Goal: Find specific page/section: Find specific page/section

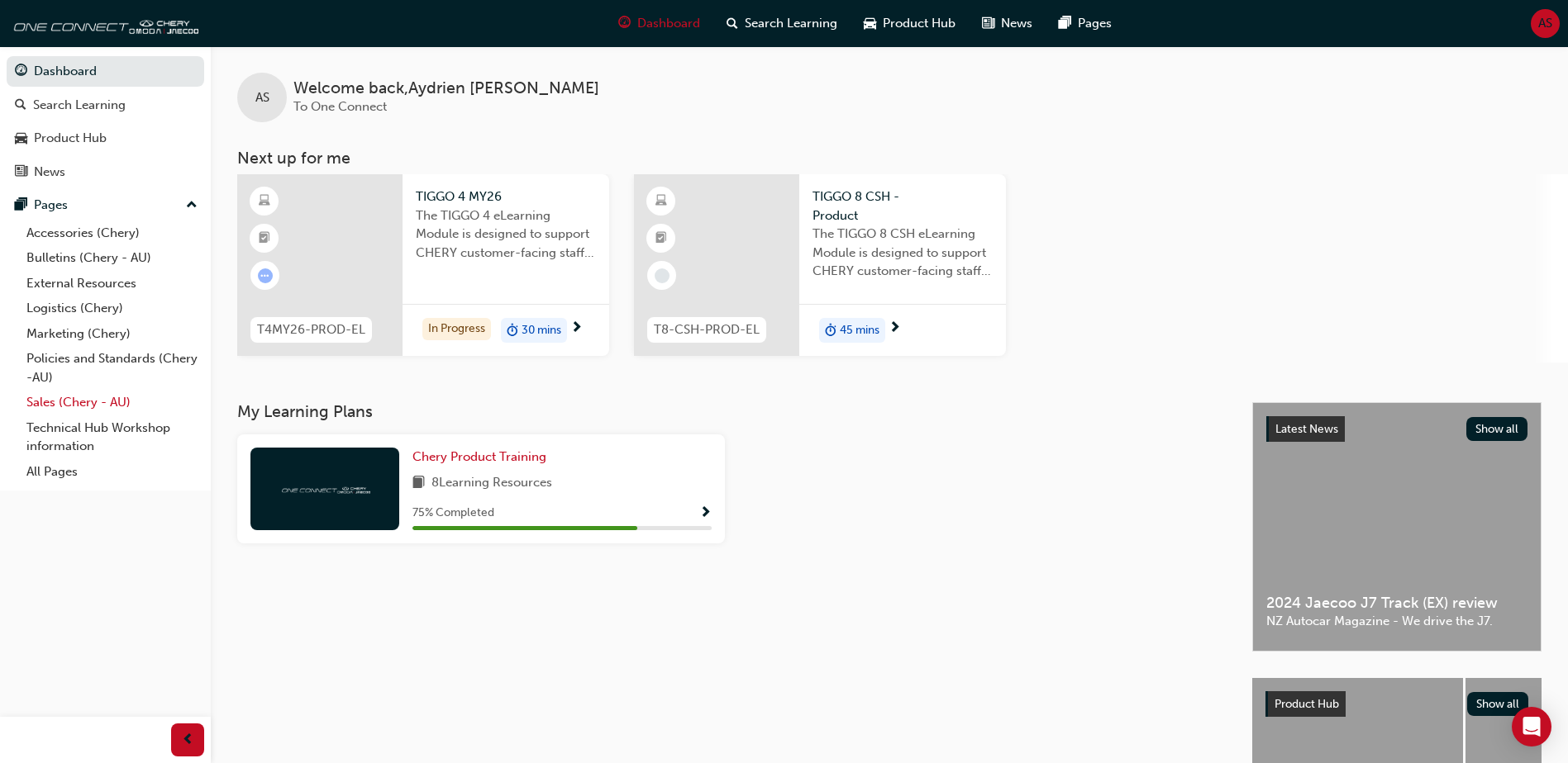
click at [98, 396] on link "Sales (Chery - AU)" at bounding box center [112, 402] width 184 height 25
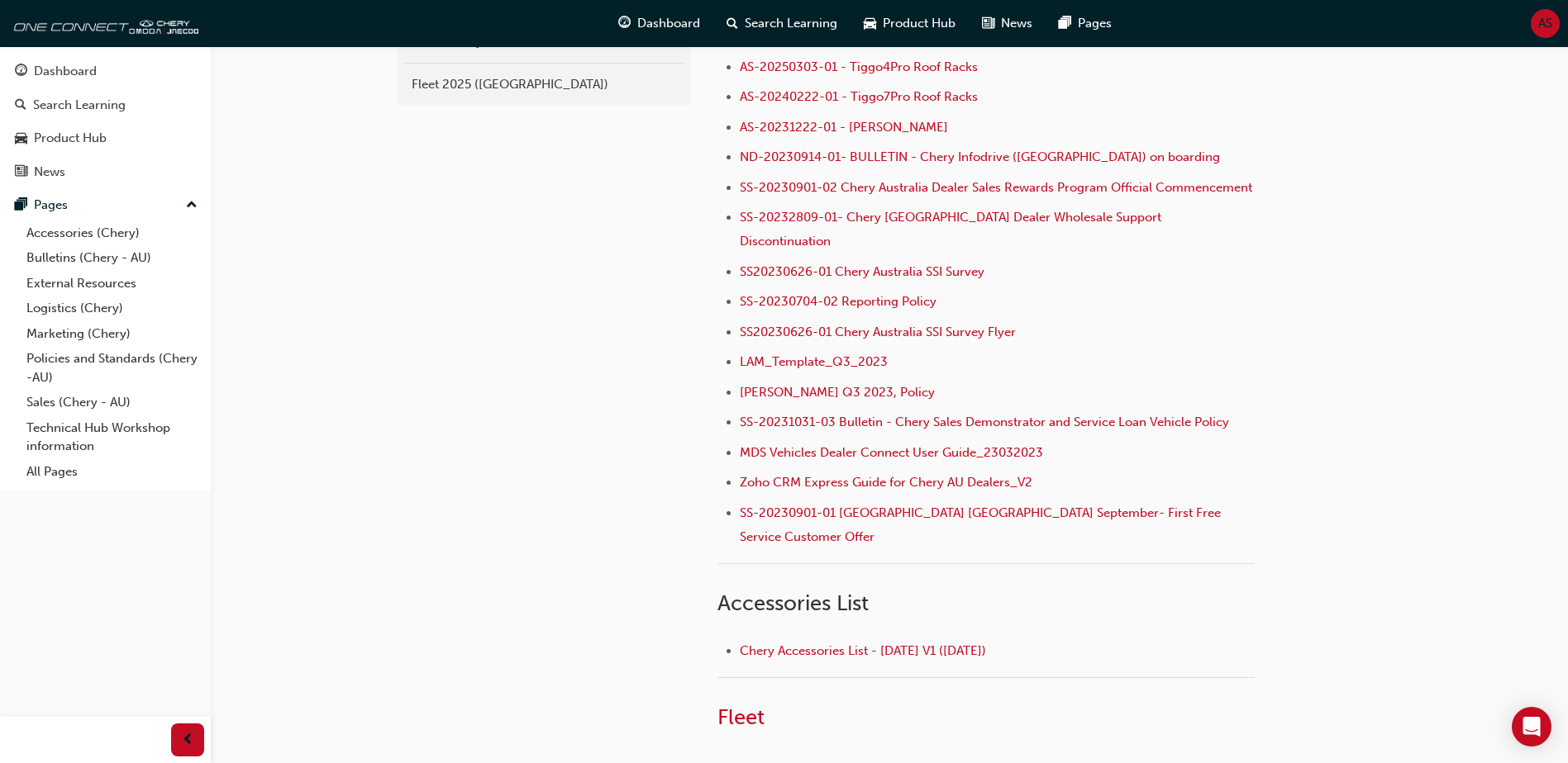
scroll to position [525, 0]
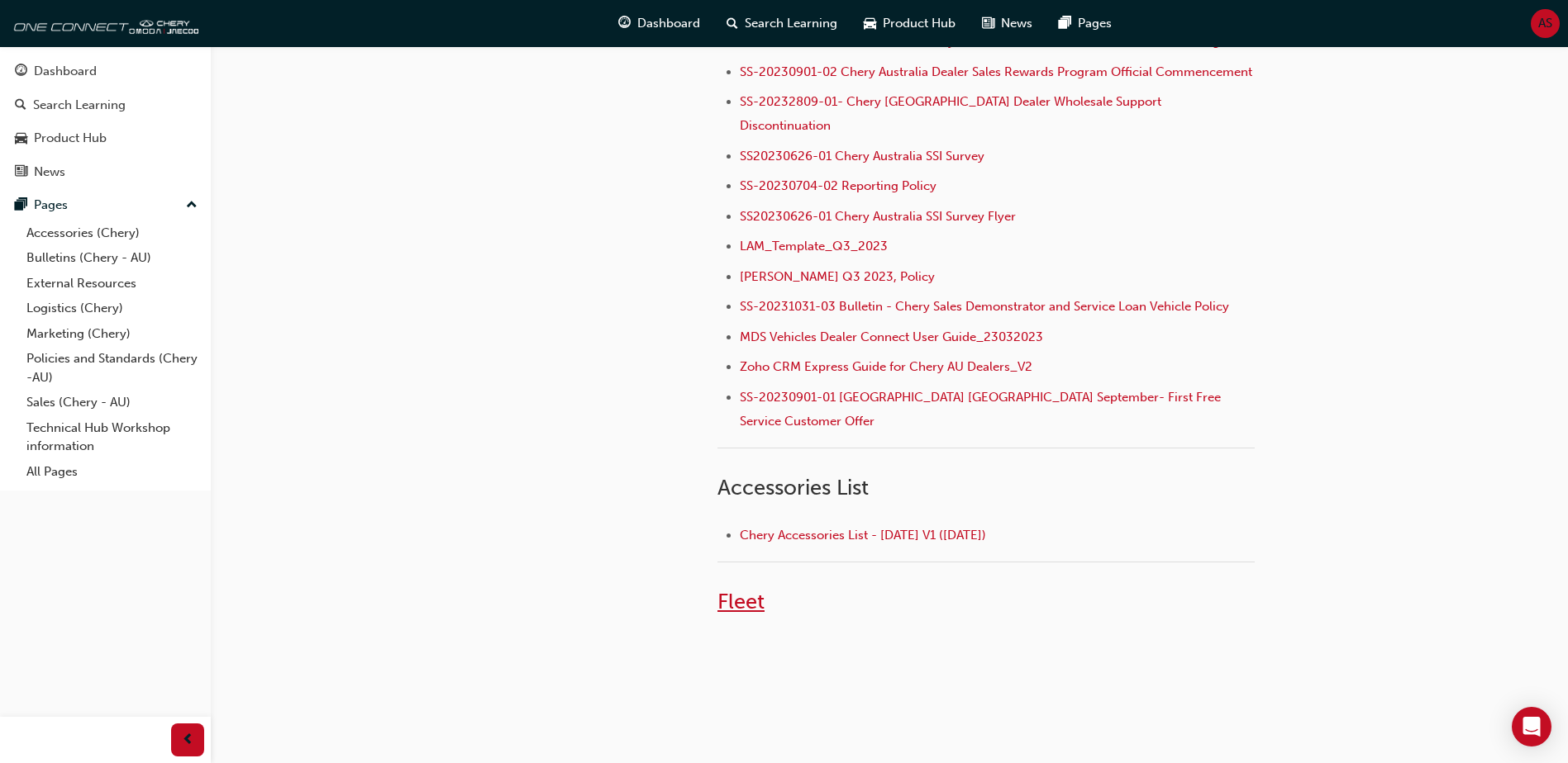
click at [743, 589] on span "Fleet" at bounding box center [741, 601] width 47 height 25
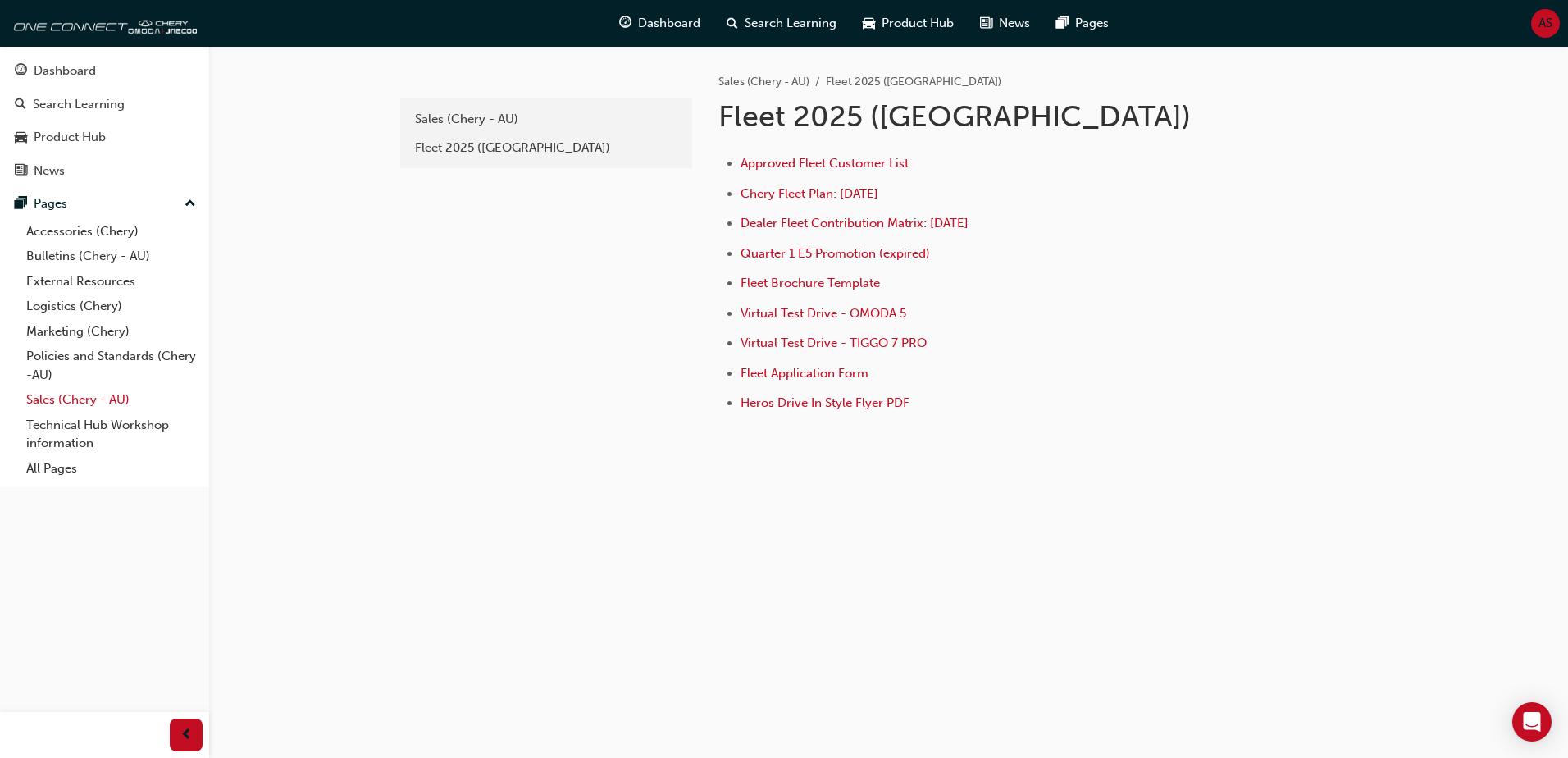
click at [84, 395] on link "Sales (Chery - AU)" at bounding box center [111, 400] width 183 height 25
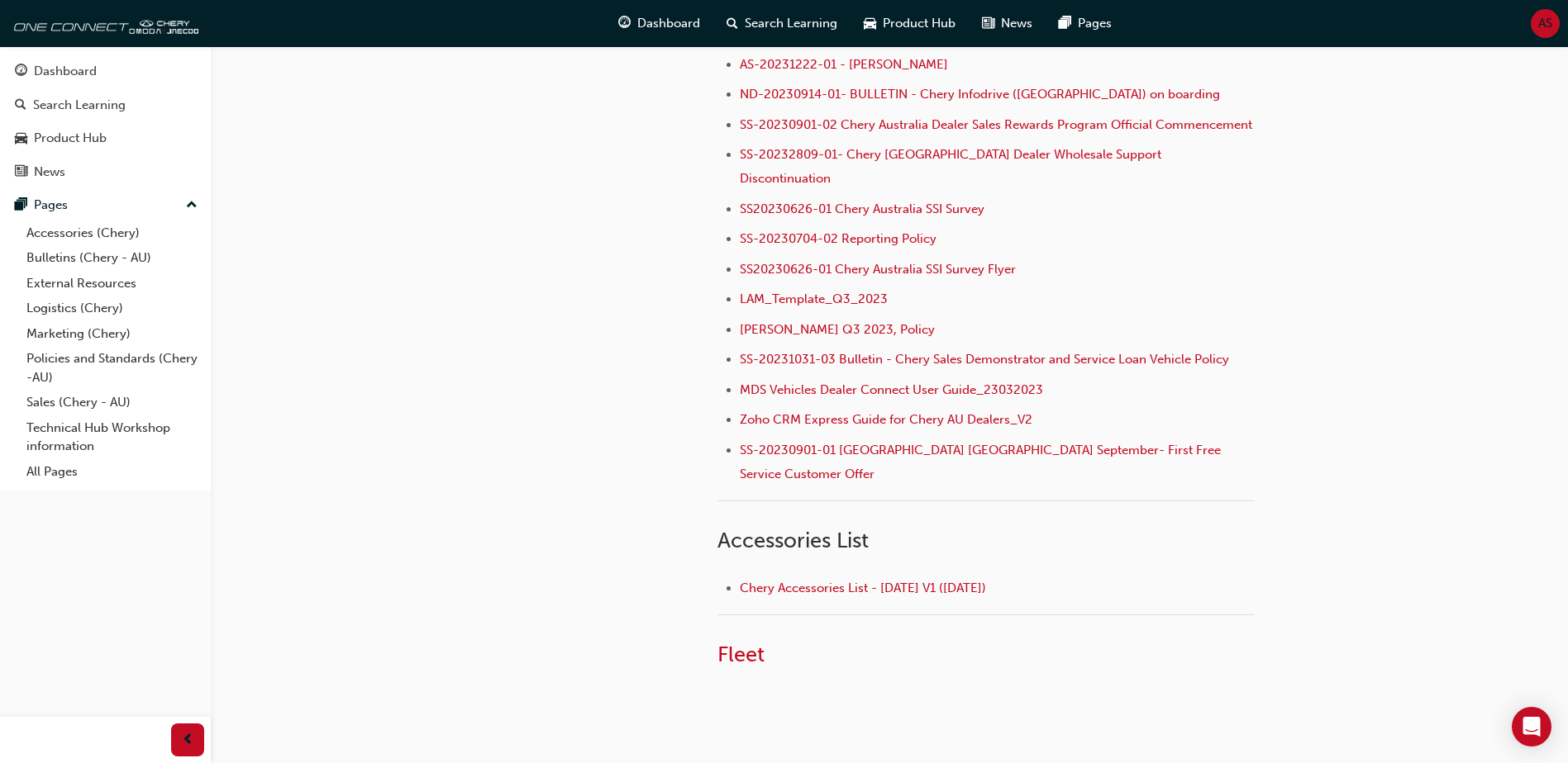
scroll to position [525, 0]
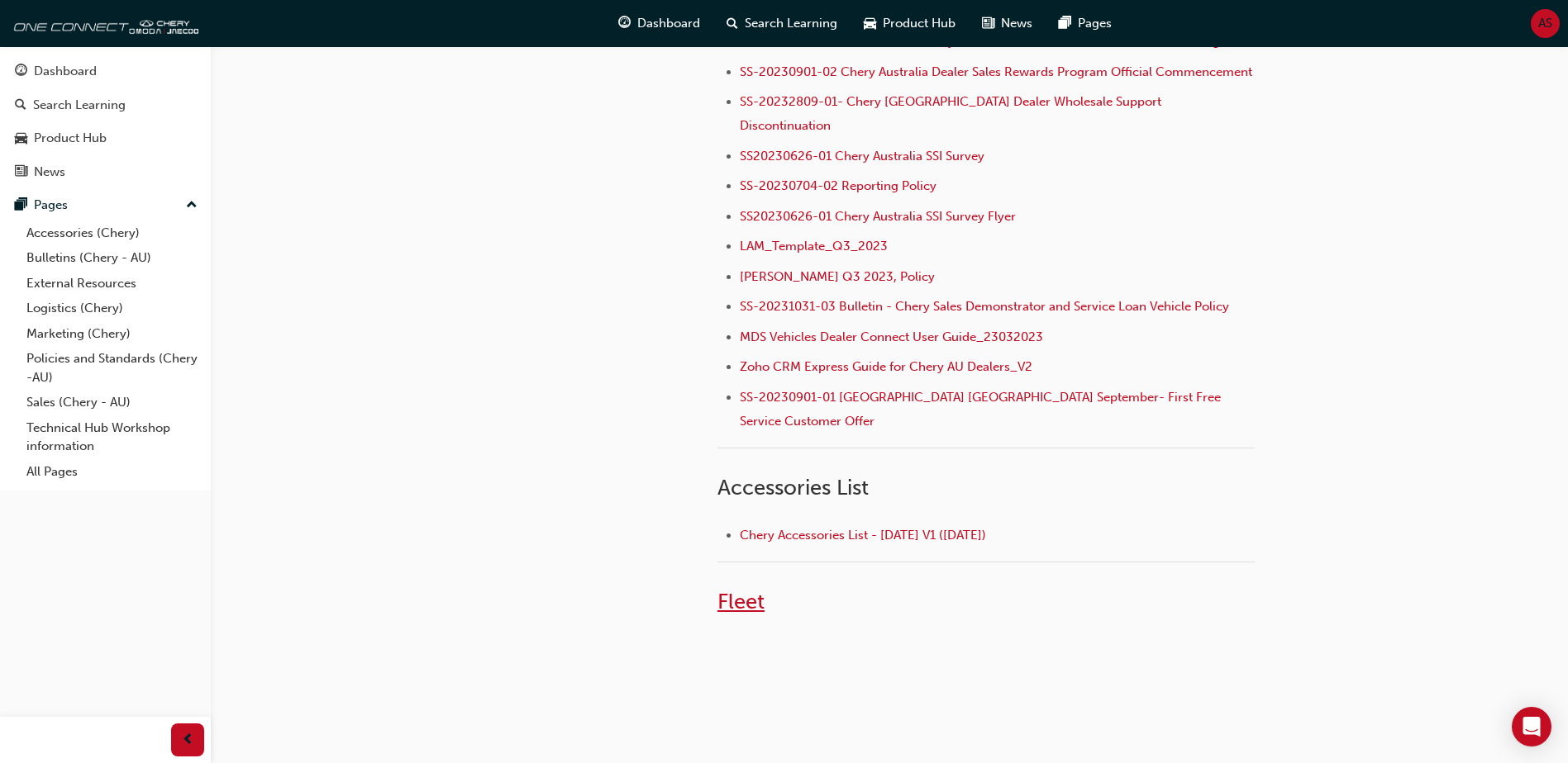
click at [756, 589] on span "Fleet" at bounding box center [741, 601] width 47 height 25
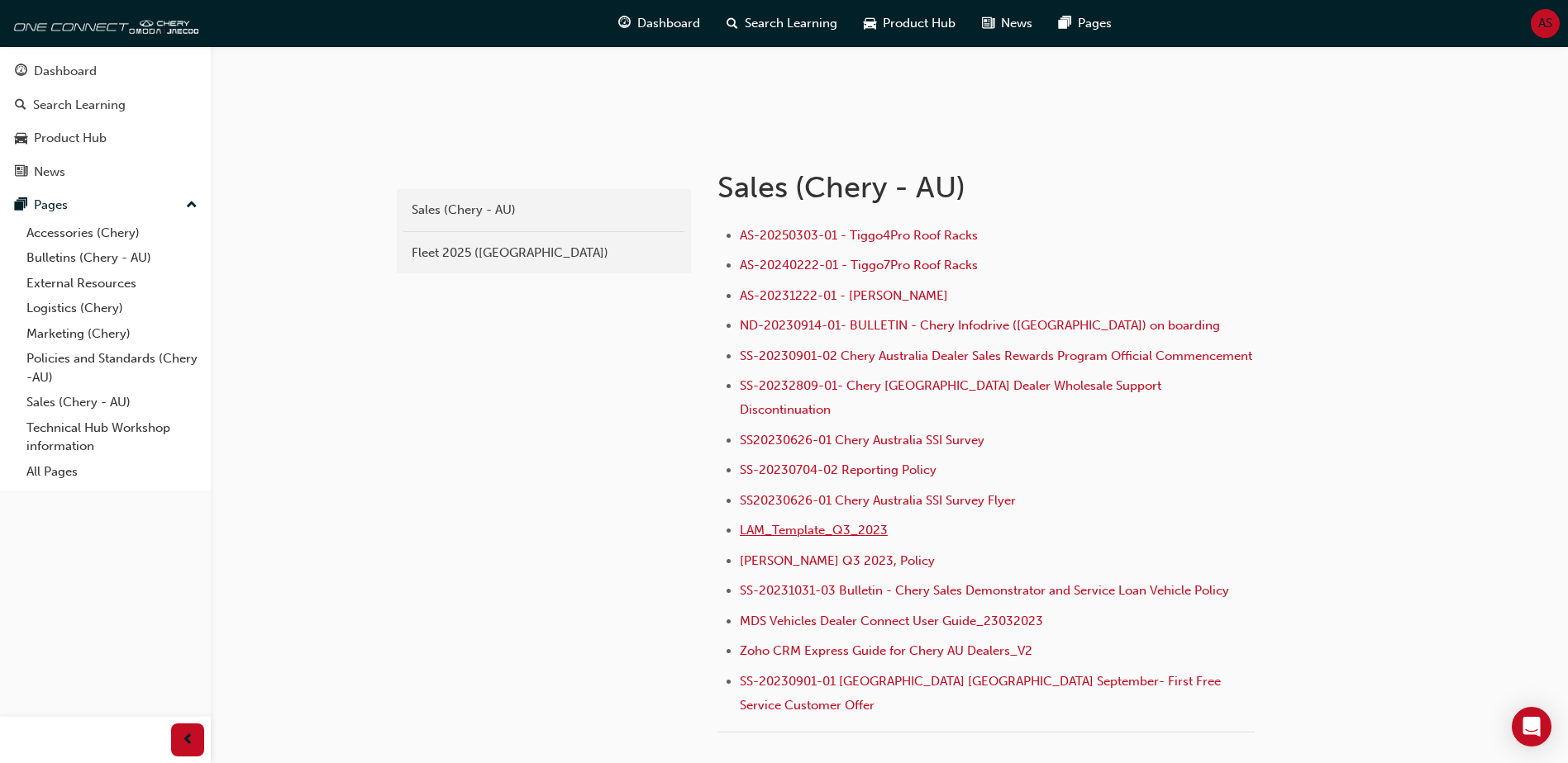
scroll to position [248, 0]
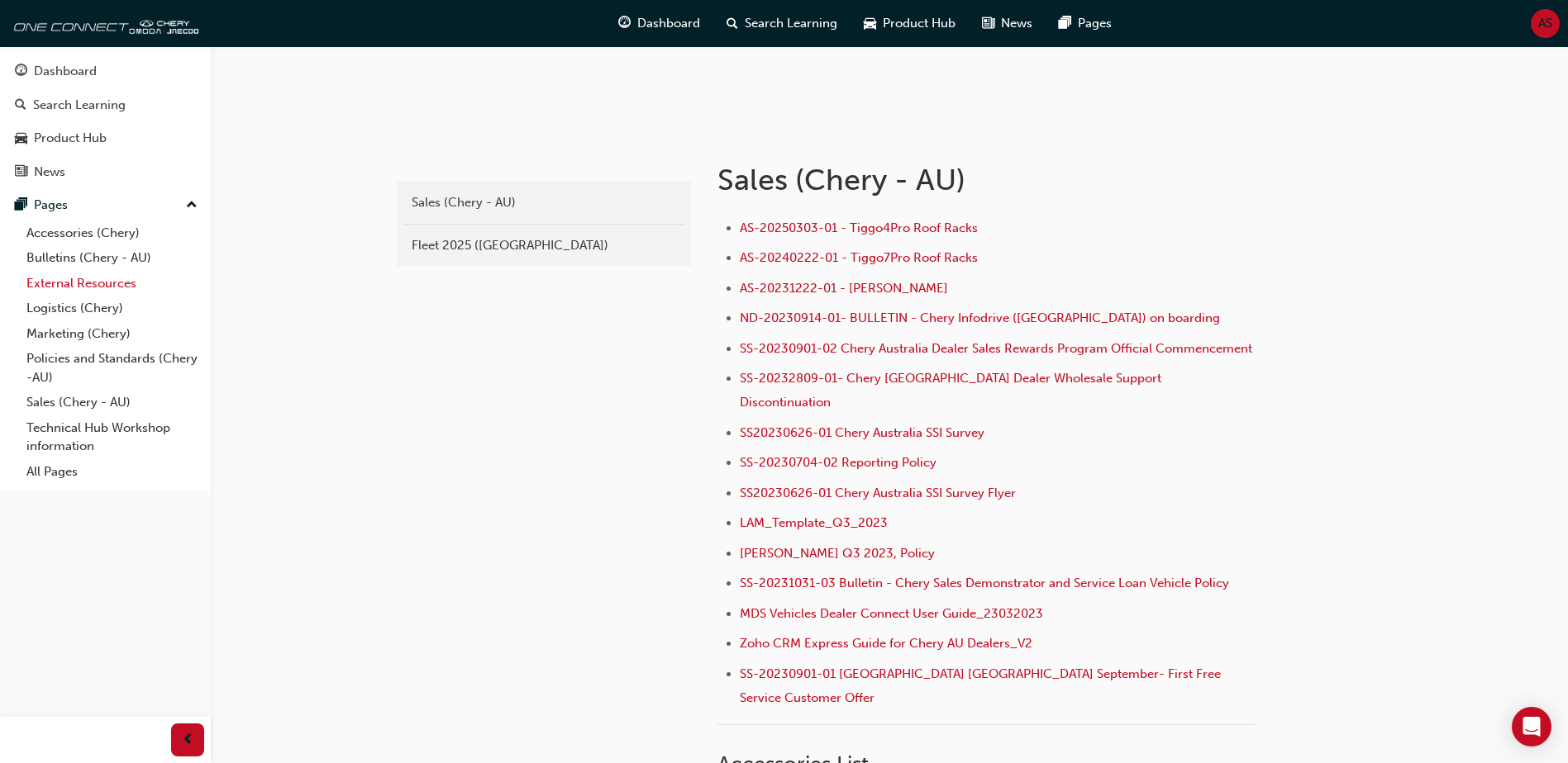
click at [100, 290] on link "External Resources" at bounding box center [112, 283] width 184 height 25
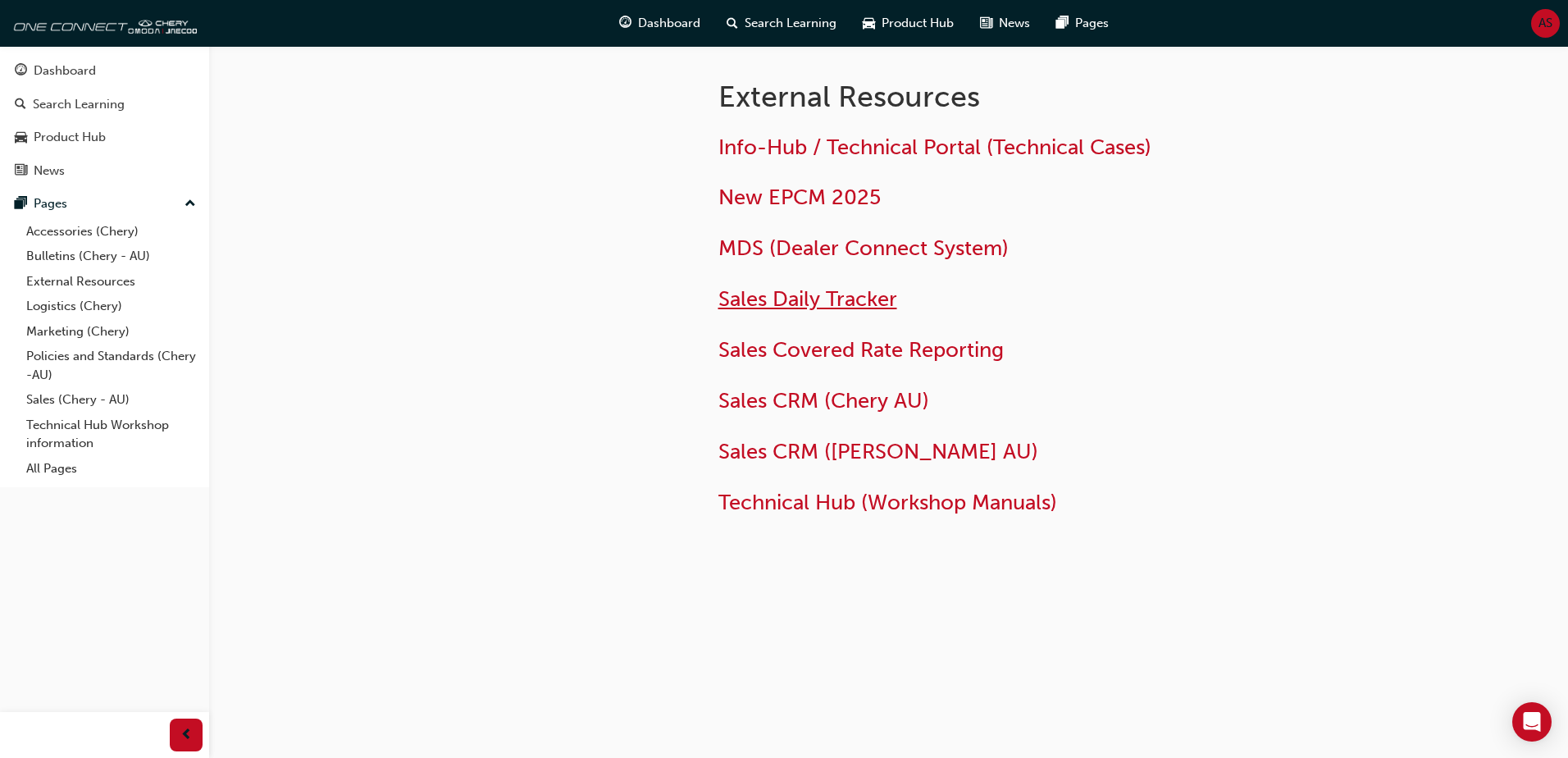
click at [874, 297] on span "Sales Daily Tracker" at bounding box center [808, 298] width 179 height 25
